Goal: Transaction & Acquisition: Purchase product/service

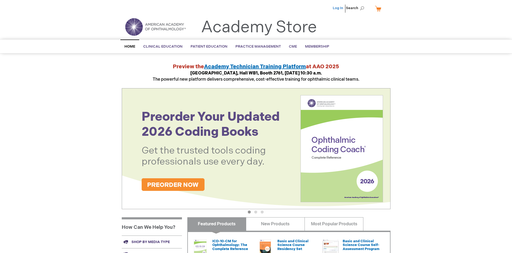
click at [338, 8] on link "Log In" at bounding box center [337, 8] width 10 height 4
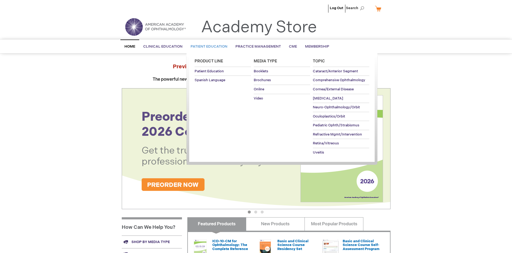
click at [207, 46] on span "Patient Education" at bounding box center [208, 46] width 37 height 4
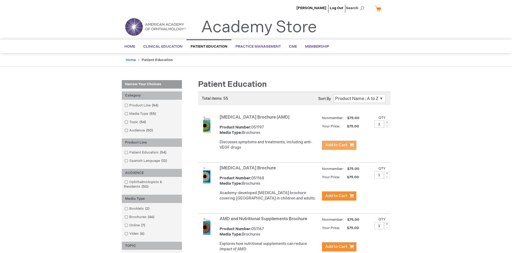
click at [339, 145] on span "Add to Cart" at bounding box center [336, 144] width 22 height 5
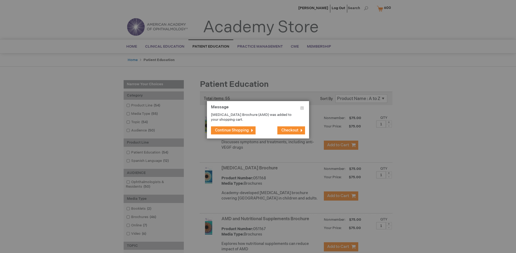
click at [232, 130] on span "Continue Shopping" at bounding box center [232, 130] width 34 height 5
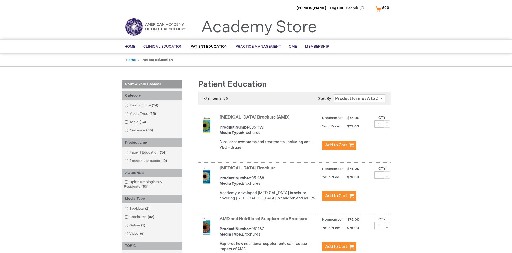
click at [264, 221] on link "AMD and Nutritional Supplements Brochure" at bounding box center [263, 218] width 88 height 5
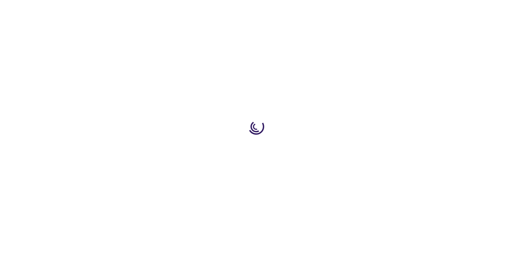
type input "1"
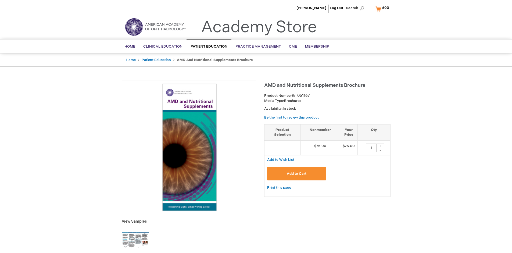
click at [296, 173] on span "Add to Cart" at bounding box center [296, 173] width 20 height 4
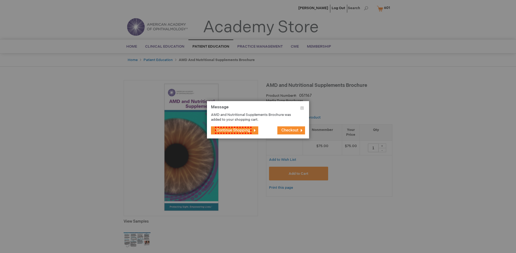
click at [232, 130] on span "Continue Shopping" at bounding box center [233, 129] width 37 height 7
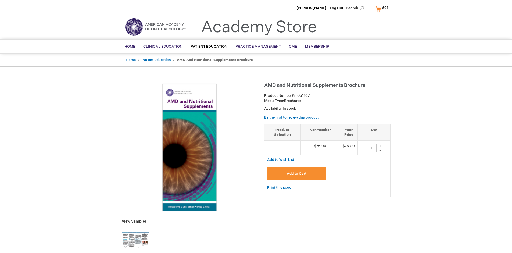
click at [382, 8] on span "601" at bounding box center [385, 8] width 6 height 4
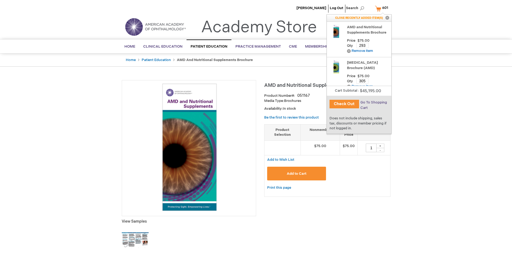
click at [373, 102] on span "Go To Shopping Cart" at bounding box center [373, 105] width 27 height 10
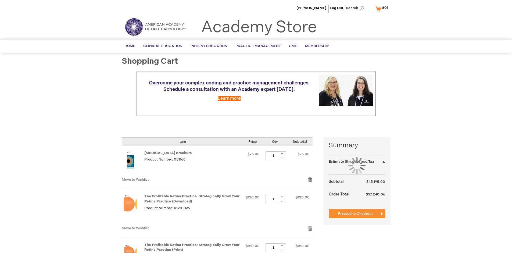
select select "US"
select select "41"
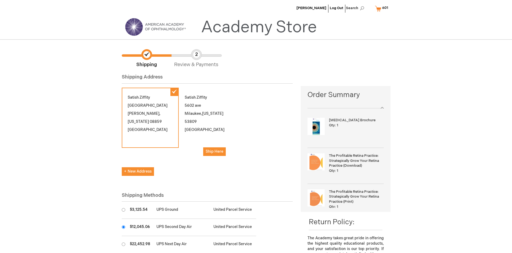
click at [123, 227] on input "radio" at bounding box center [123, 226] width 3 height 3
